Goal: Communication & Community: Answer question/provide support

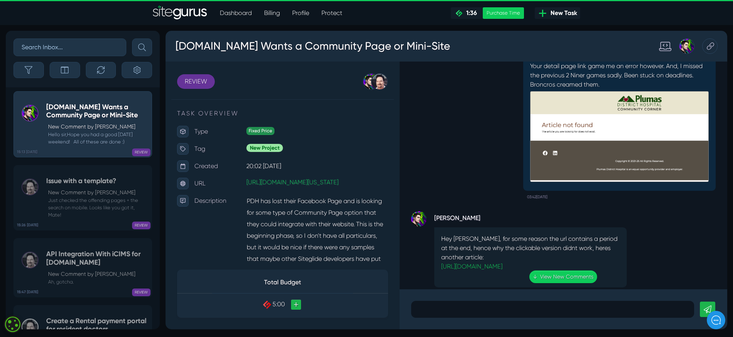
scroll to position [-3668, 0]
click at [486, 263] on link "[URL][DOMAIN_NAME]" at bounding box center [471, 266] width 61 height 7
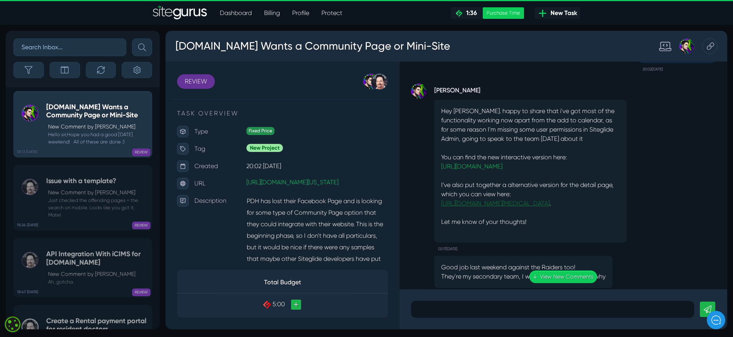
scroll to position [-4105, 0]
click at [502, 162] on link "[URL][DOMAIN_NAME]" at bounding box center [471, 165] width 61 height 7
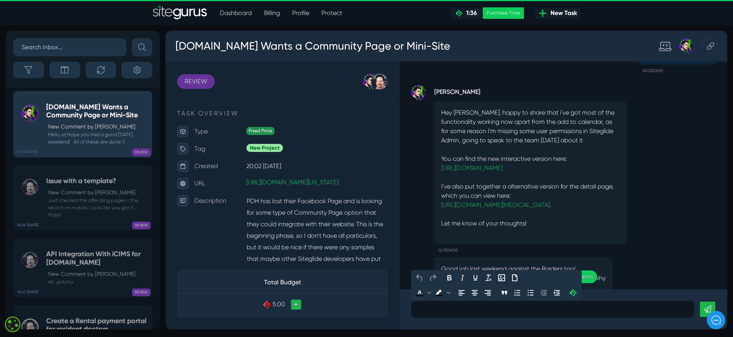
click at [444, 274] on p at bounding box center [552, 309] width 271 height 9
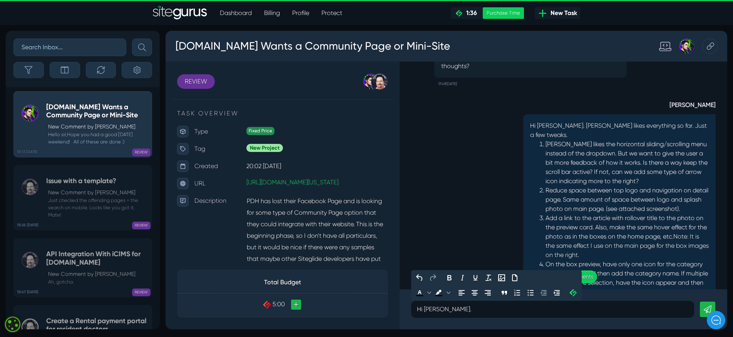
scroll to position [-2569, 0]
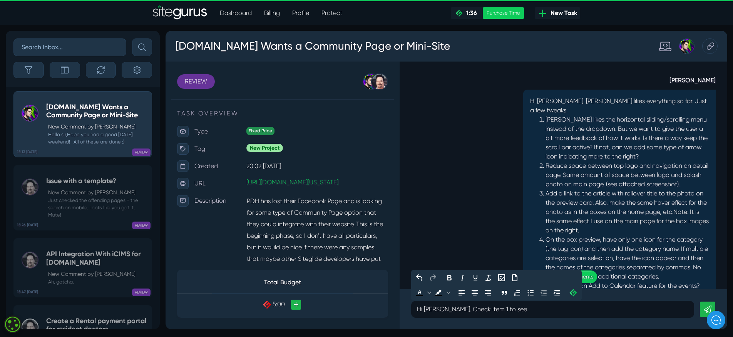
click at [439, 274] on p "Hi [PERSON_NAME]. Check item 1 to see" at bounding box center [552, 309] width 271 height 9
click at [512, 274] on p "Hi [PERSON_NAME]. Check item 1 to see" at bounding box center [552, 309] width 271 height 9
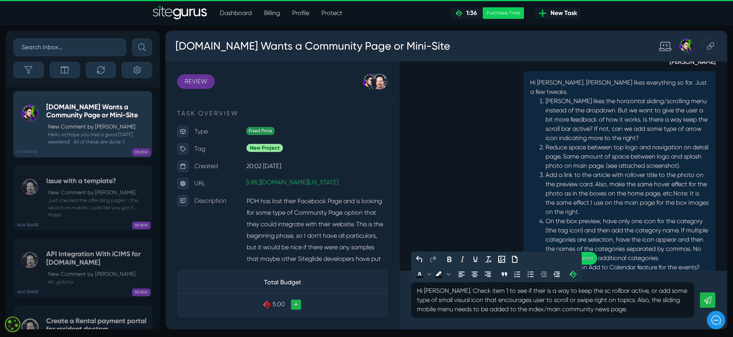
scroll to position [0, 0]
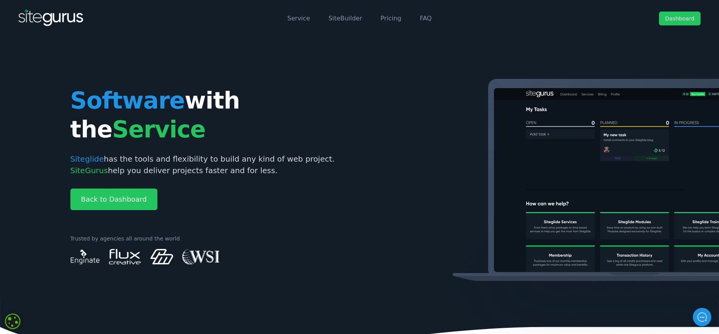
click at [684, 19] on link "Dashboard" at bounding box center [680, 19] width 42 height 14
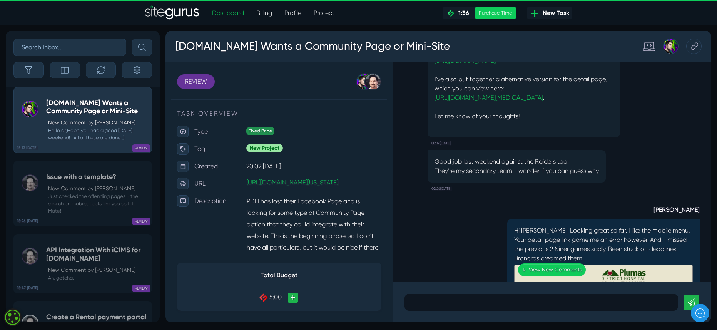
scroll to position [-4055, 0]
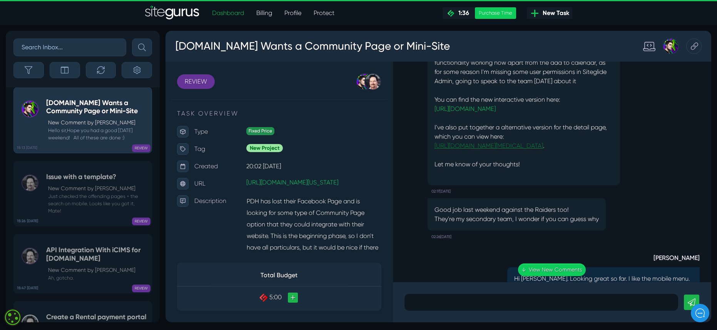
click at [543, 142] on link "[URL][DOMAIN_NAME][MEDICAL_DATA]" at bounding box center [488, 145] width 109 height 7
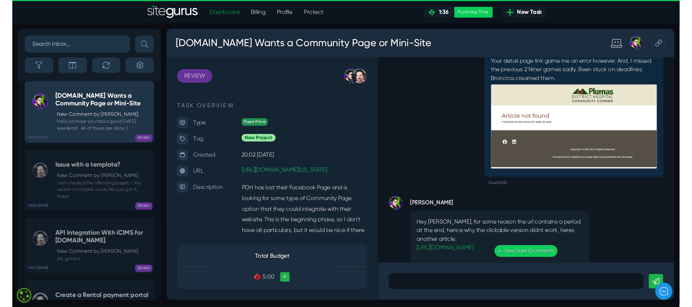
scroll to position [-3655, 0]
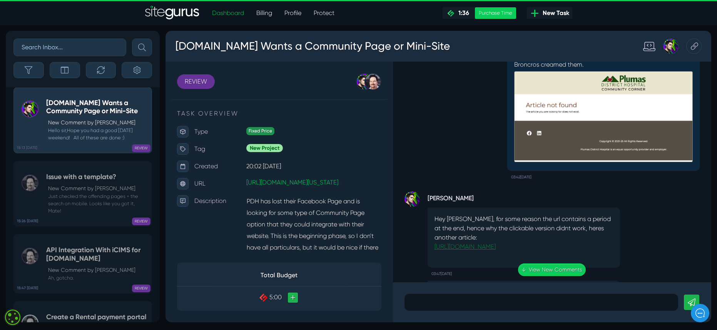
click at [468, 243] on link "[URL][DOMAIN_NAME]" at bounding box center [464, 246] width 61 height 7
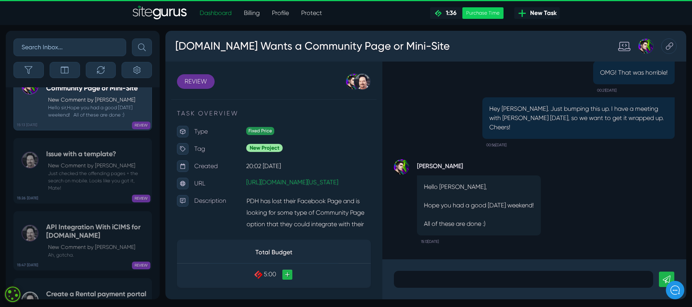
scroll to position [0, 0]
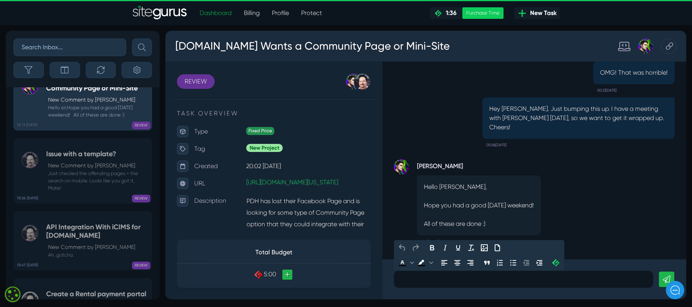
click at [481, 282] on p at bounding box center [524, 279] width 248 height 9
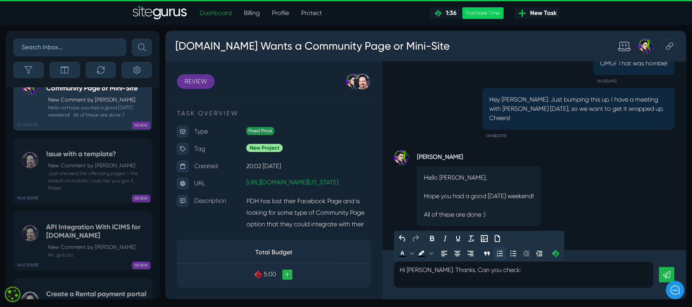
click at [501, 256] on icon "Numbered list" at bounding box center [500, 253] width 6 height 6
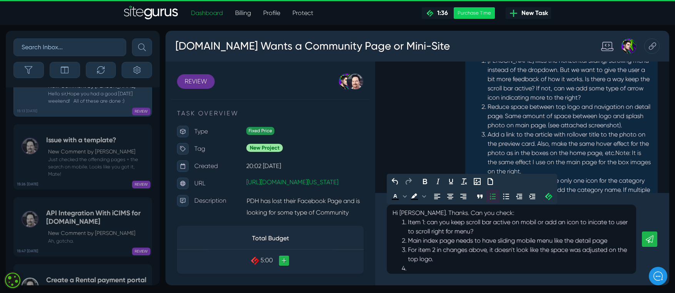
click at [443, 259] on li "For item 2 in changes above, it doesn't look like the space was adjusted on the…" at bounding box center [519, 254] width 222 height 18
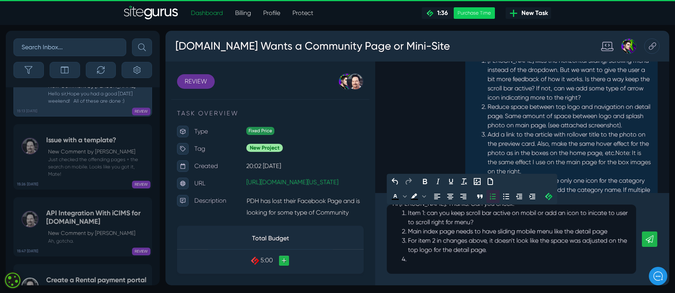
scroll to position [9, 0]
click at [409, 261] on li at bounding box center [519, 259] width 222 height 9
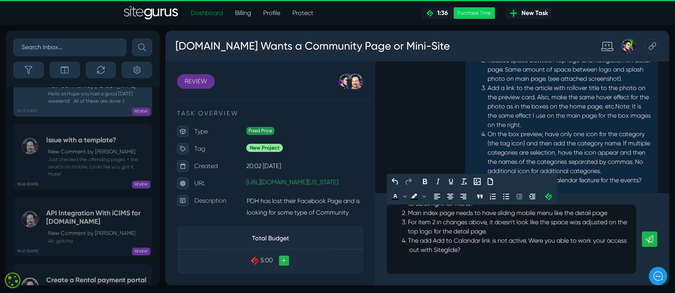
scroll to position [28, 0]
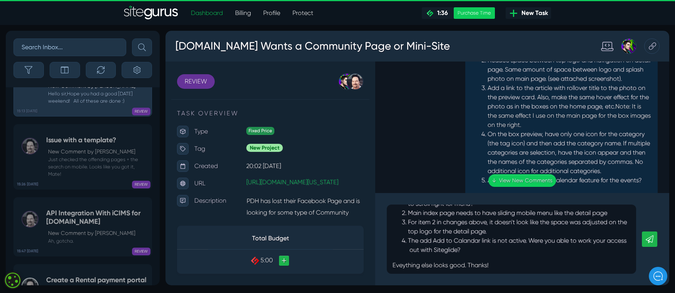
click at [649, 236] on icon at bounding box center [650, 239] width 8 height 8
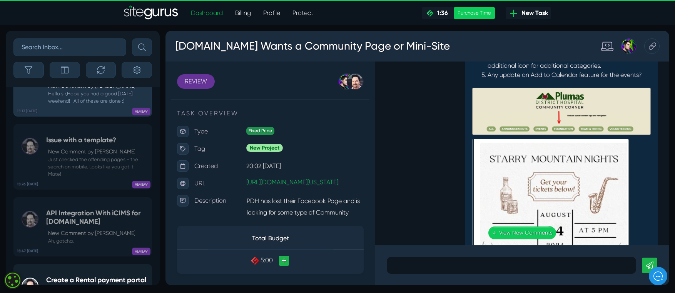
scroll to position [0, 0]
